Goal: Task Accomplishment & Management: Use online tool/utility

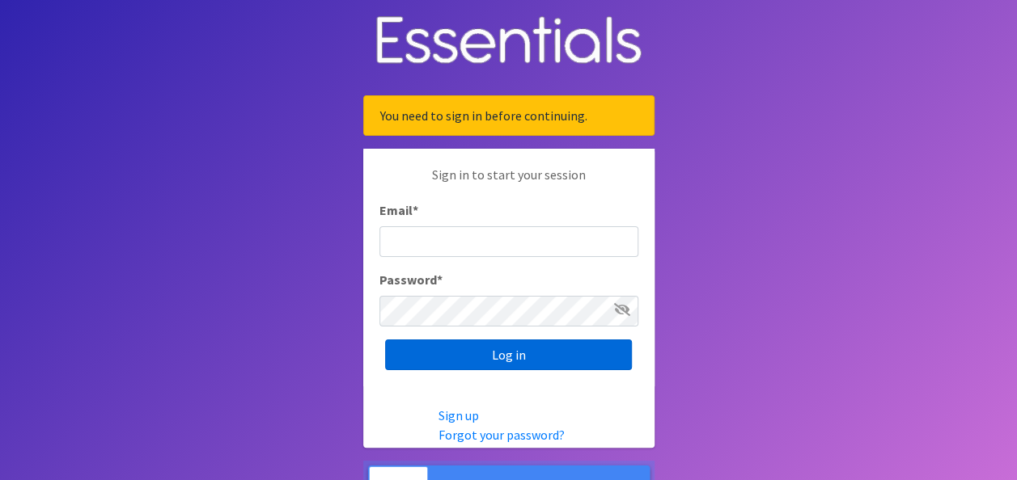
type input "[EMAIL_ADDRESS][DOMAIN_NAME]"
click at [547, 357] on input "Log in" at bounding box center [508, 355] width 247 height 31
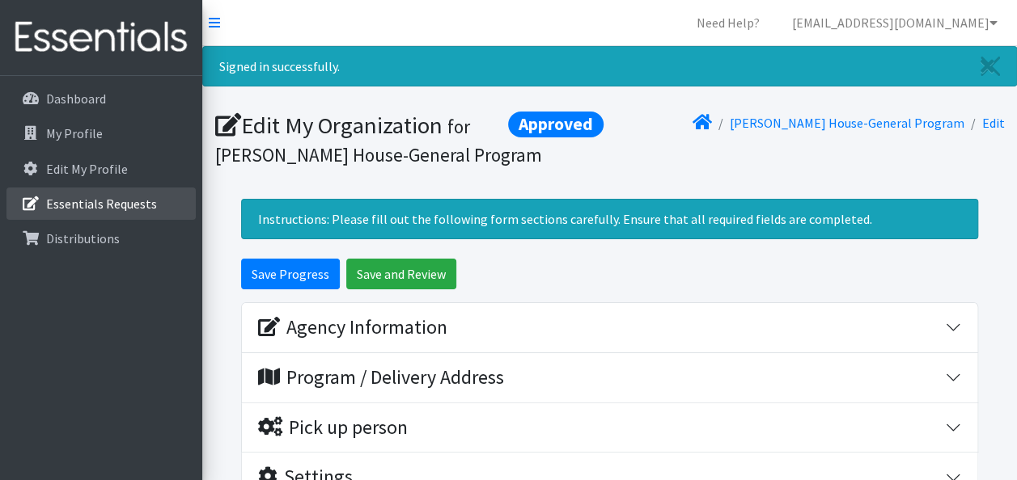
click at [108, 209] on p "Essentials Requests" at bounding box center [101, 204] width 111 height 16
